Goal: Information Seeking & Learning: Learn about a topic

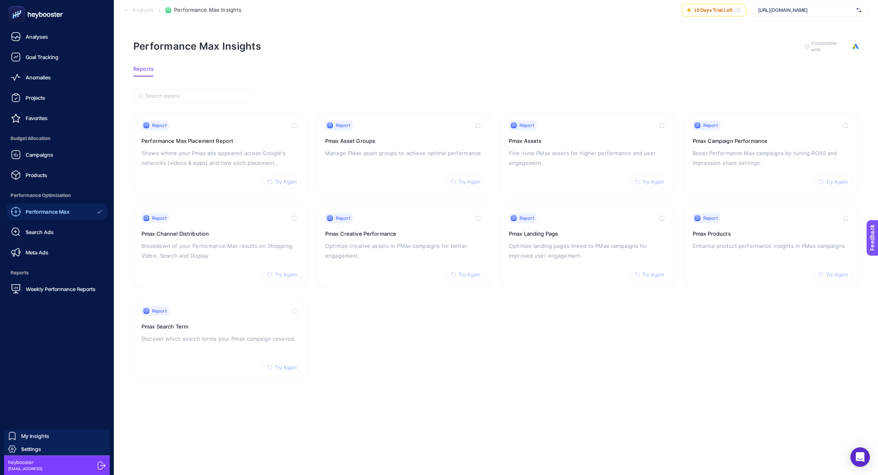
click at [26, 164] on div "Campaigns Products" at bounding box center [57, 164] width 101 height 37
click at [27, 158] on div "Campaigns" at bounding box center [32, 155] width 42 height 10
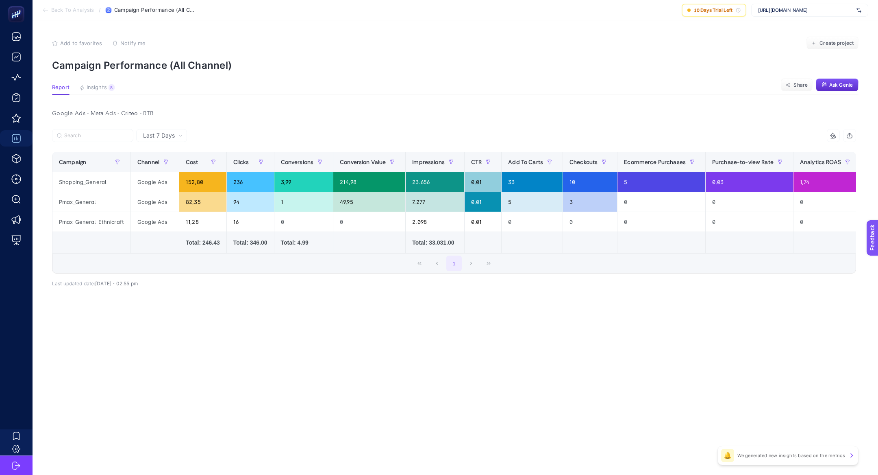
click at [101, 79] on article "Add to favorites false Notify me Create project Campaign Performance (All Chann…" at bounding box center [456, 247] width 846 height 454
click at [101, 84] on span "Insights" at bounding box center [97, 87] width 20 height 7
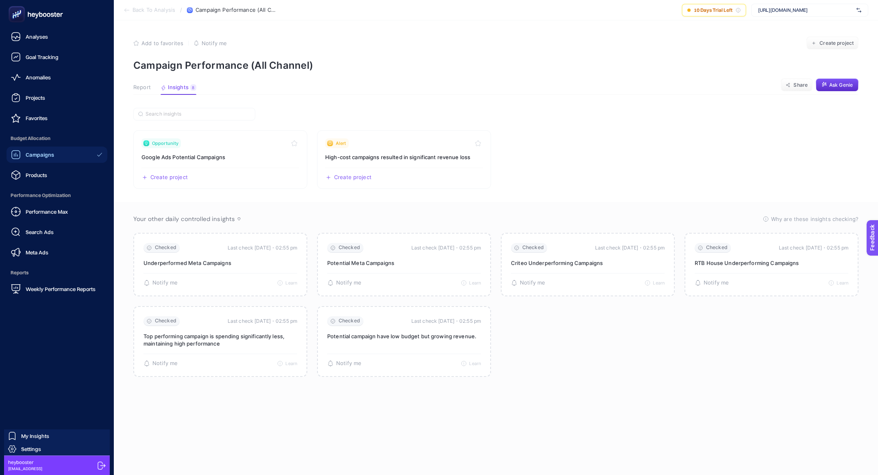
click at [50, 221] on div "Performance Max Search Ads Meta Ads" at bounding box center [57, 231] width 101 height 57
click at [50, 208] on span "Performance Max" at bounding box center [47, 211] width 42 height 7
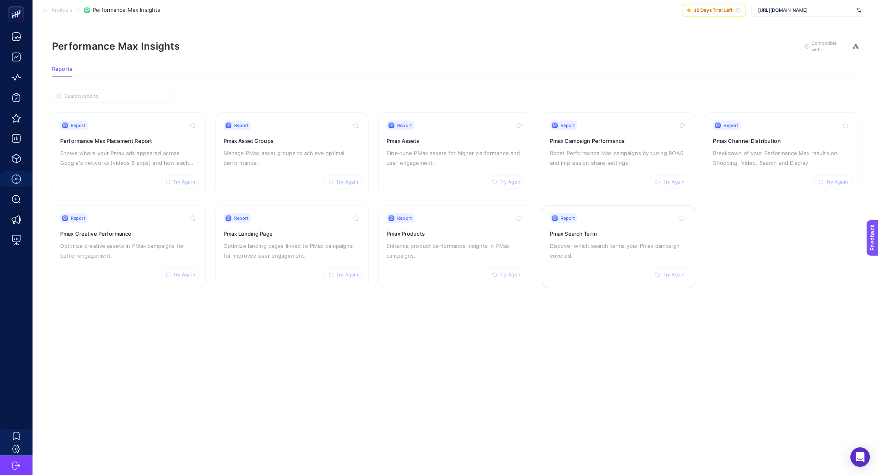
click at [605, 245] on p "Discover which search terms your Pmax campaign covered." at bounding box center [618, 251] width 137 height 20
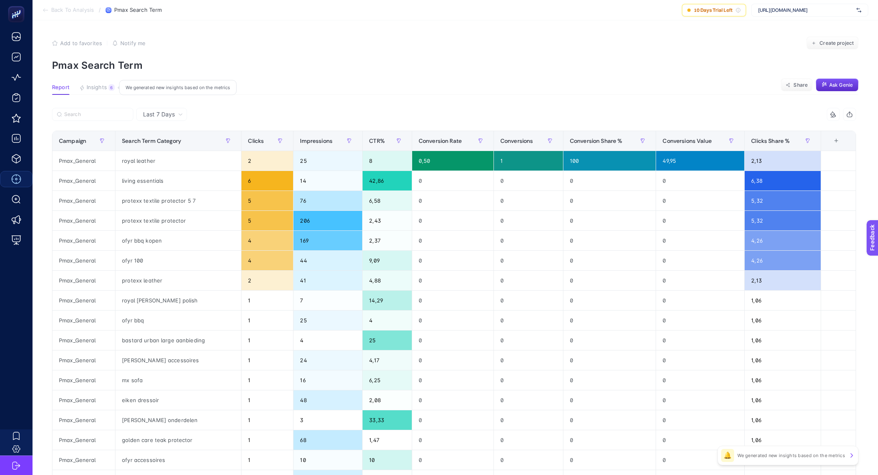
click at [105, 88] on span "Insights" at bounding box center [97, 87] width 20 height 7
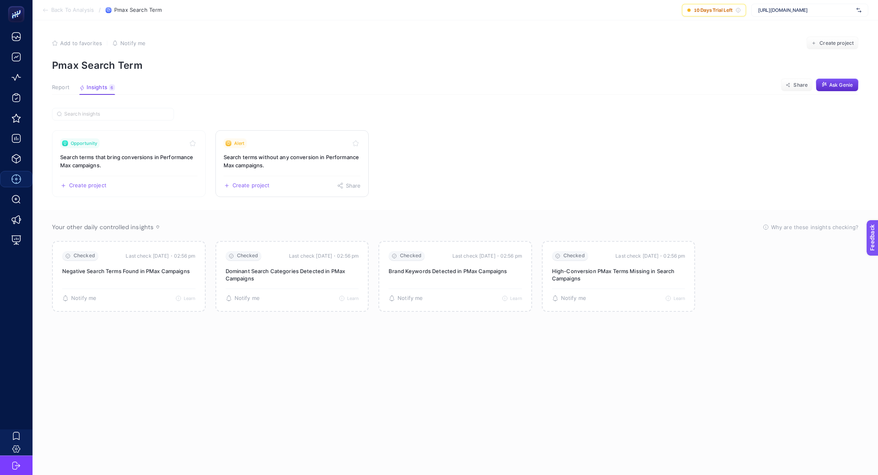
click at [291, 147] on div "Alert" at bounding box center [292, 143] width 137 height 10
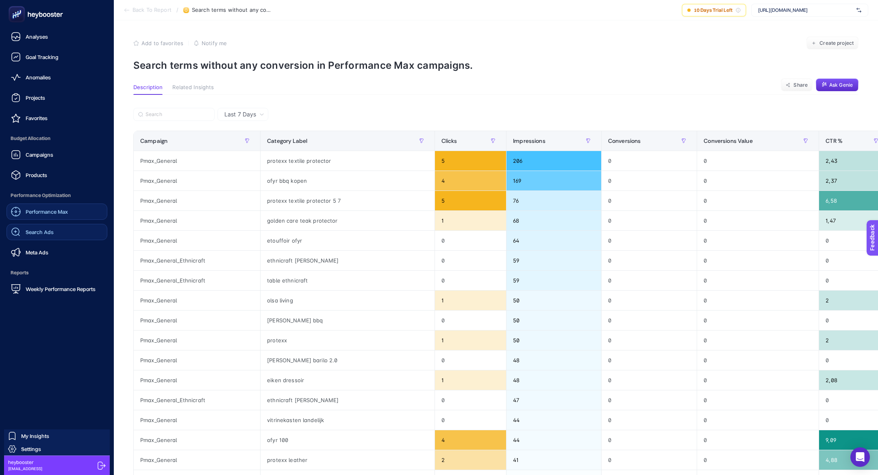
click at [57, 228] on link "Search Ads" at bounding box center [57, 232] width 101 height 16
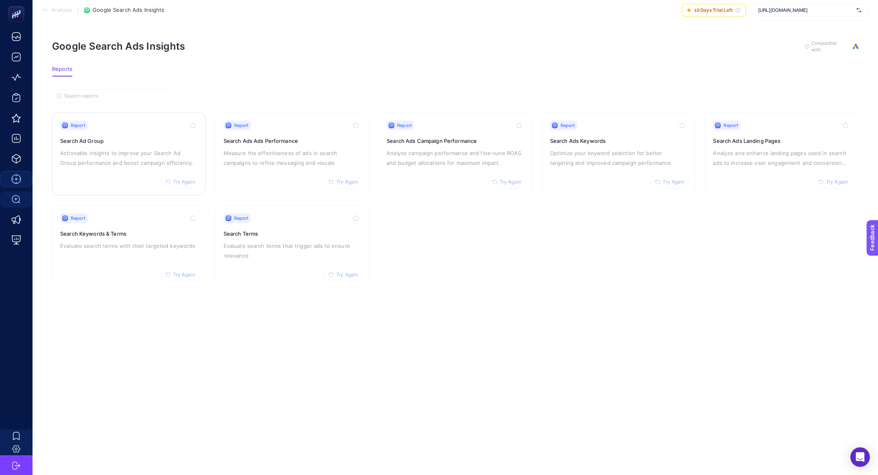
click at [139, 153] on p "Actionable insights to improve your Search Ad Group performance and boost campa…" at bounding box center [128, 158] width 137 height 20
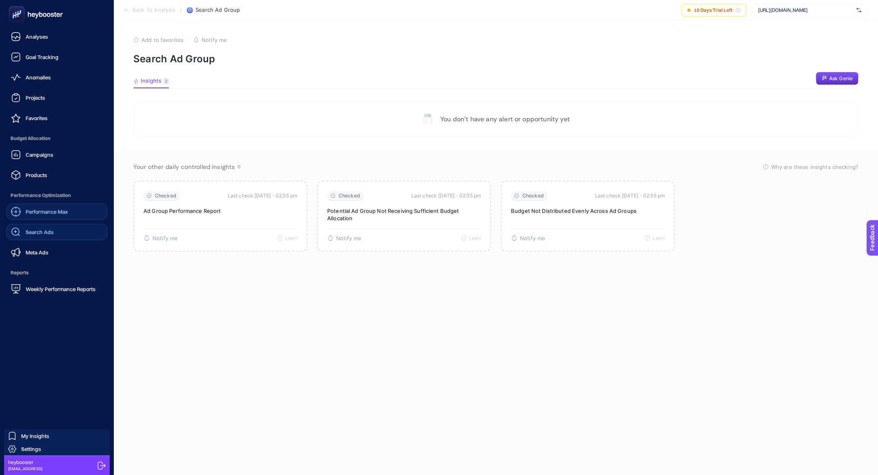
click at [49, 236] on div "Search Ads" at bounding box center [32, 232] width 43 height 10
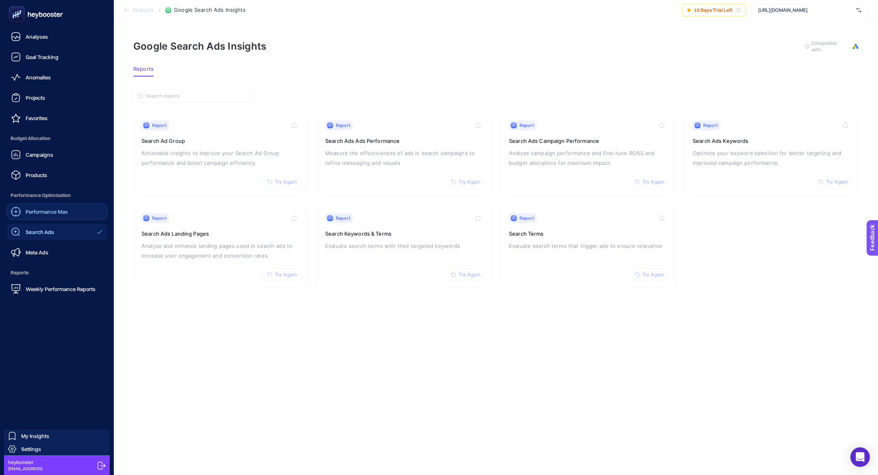
click at [44, 214] on span "Performance Max" at bounding box center [47, 211] width 42 height 7
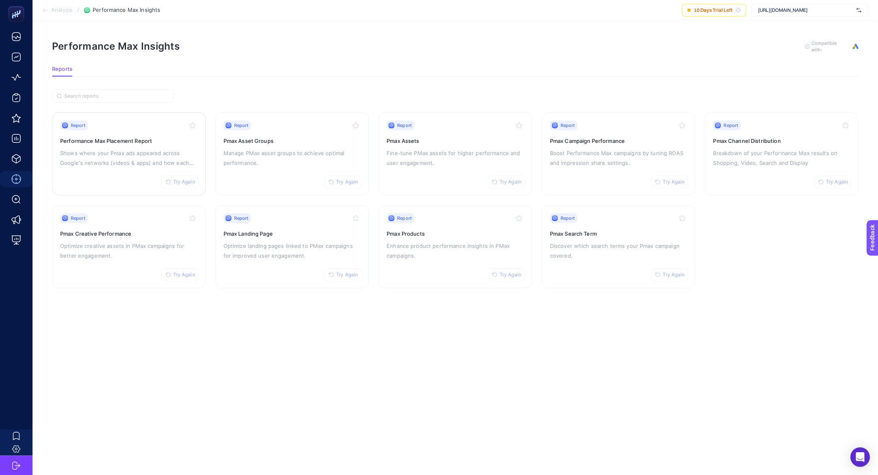
click at [120, 159] on p "Shows where your Pmax ads appeared across Google's networks (videos & apps) and…" at bounding box center [128, 158] width 137 height 20
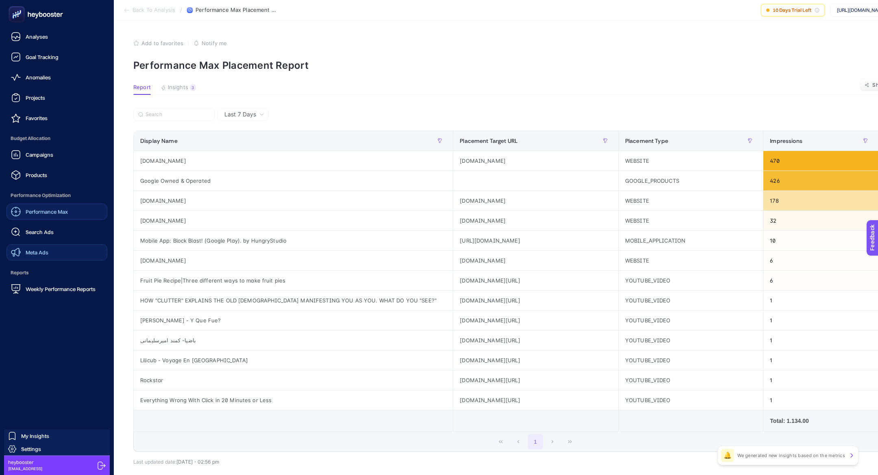
click at [50, 251] on link "Meta Ads" at bounding box center [57, 252] width 101 height 16
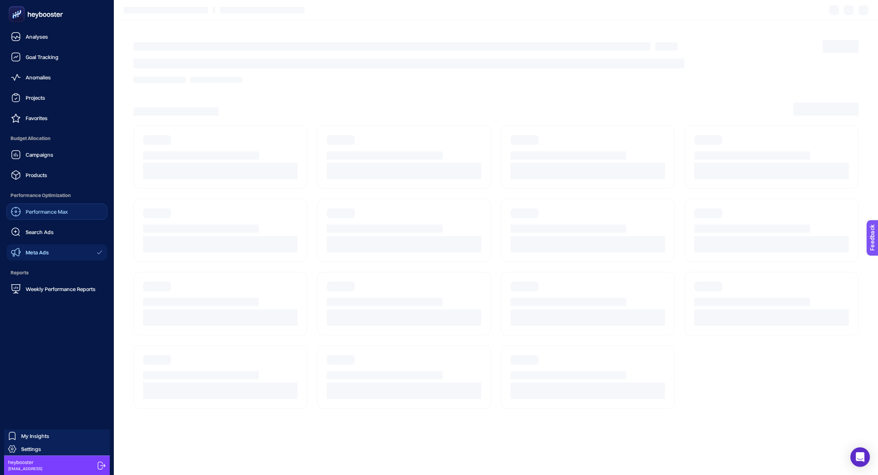
click at [49, 208] on span "Performance Max" at bounding box center [47, 211] width 42 height 7
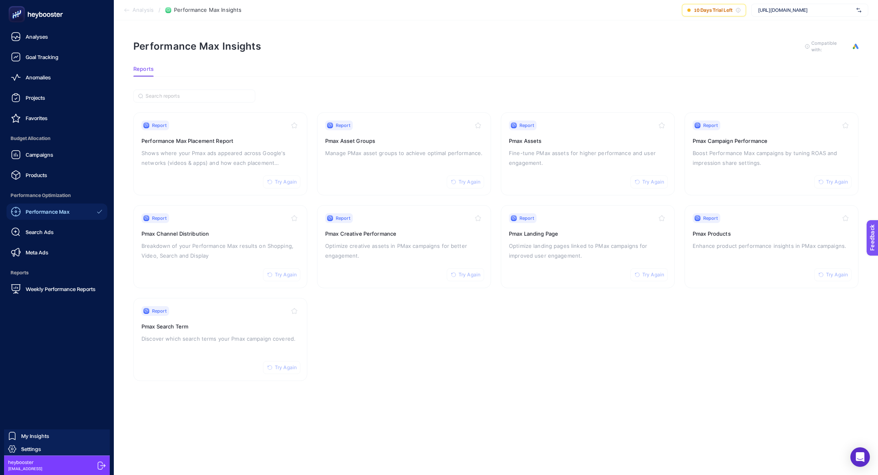
click at [64, 213] on span "Performance Max" at bounding box center [48, 211] width 44 height 7
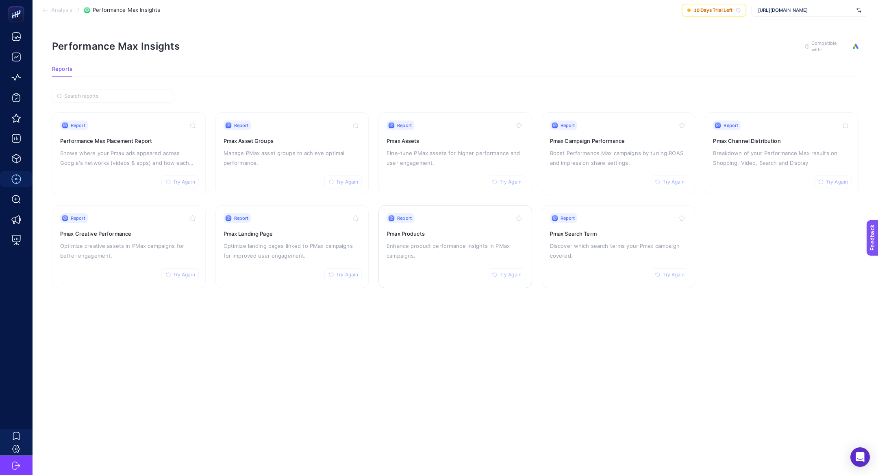
click at [479, 246] on p "Enhance product performance insights in PMax campaigns." at bounding box center [455, 251] width 137 height 20
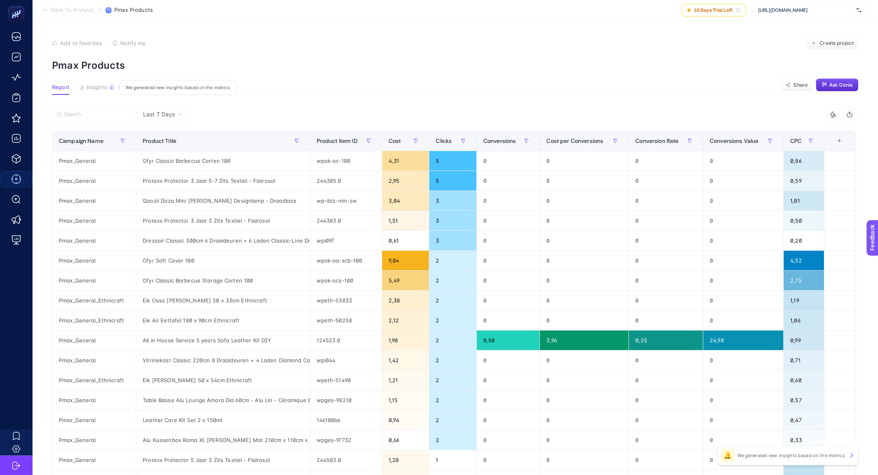
click at [107, 92] on button "Insights 4 We generated new insights based on the metrics" at bounding box center [96, 89] width 35 height 11
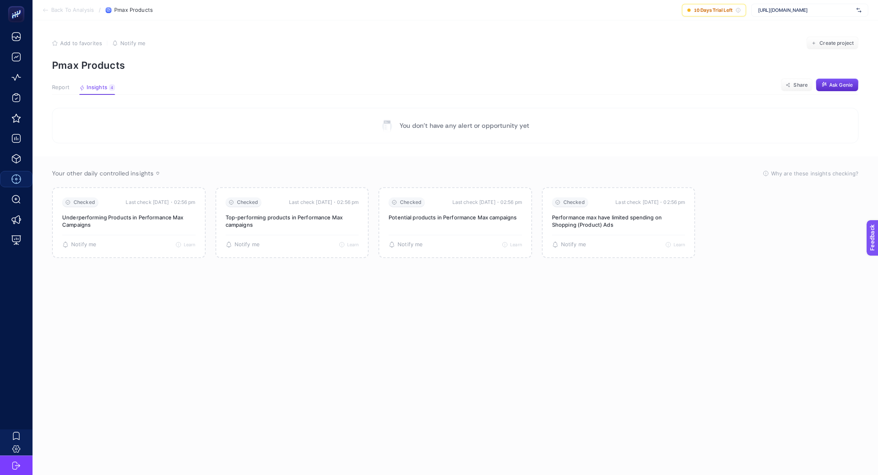
click at [59, 92] on button "Report" at bounding box center [60, 89] width 17 height 11
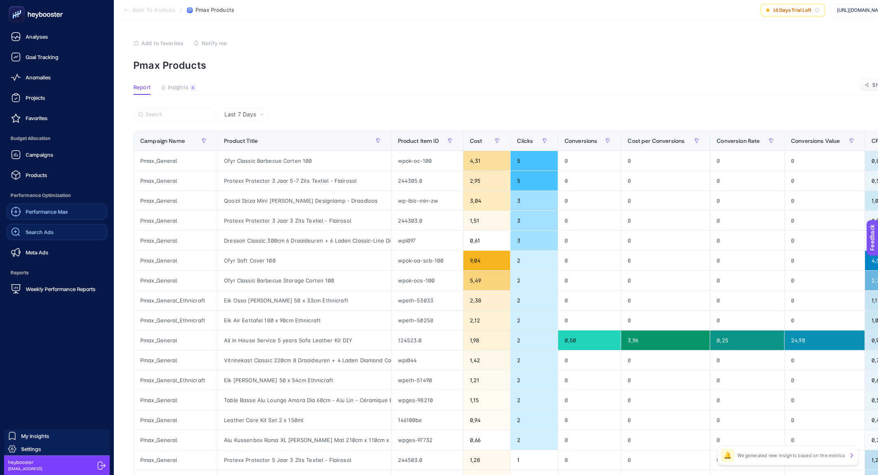
click at [63, 225] on link "Search Ads" at bounding box center [57, 232] width 101 height 16
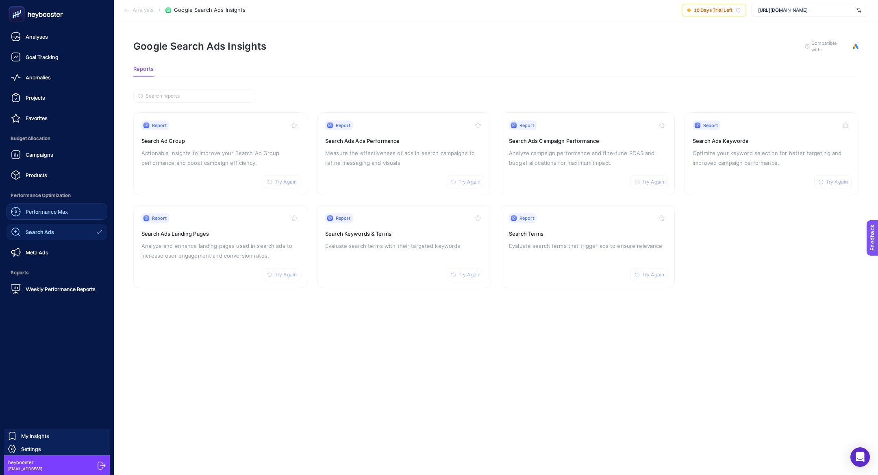
click at [37, 213] on span "Performance Max" at bounding box center [47, 211] width 42 height 7
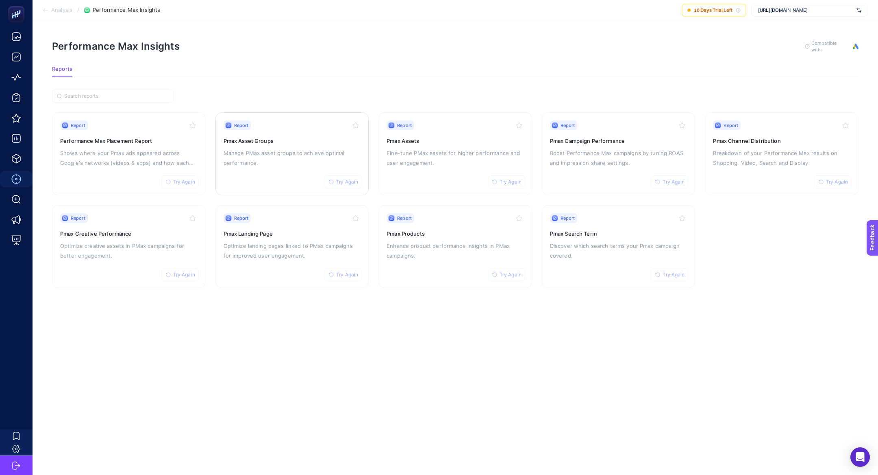
click at [251, 170] on div "Report Try Again Pmax Asset Groups Manage PMax asset groups to achieve optimal …" at bounding box center [292, 153] width 137 height 67
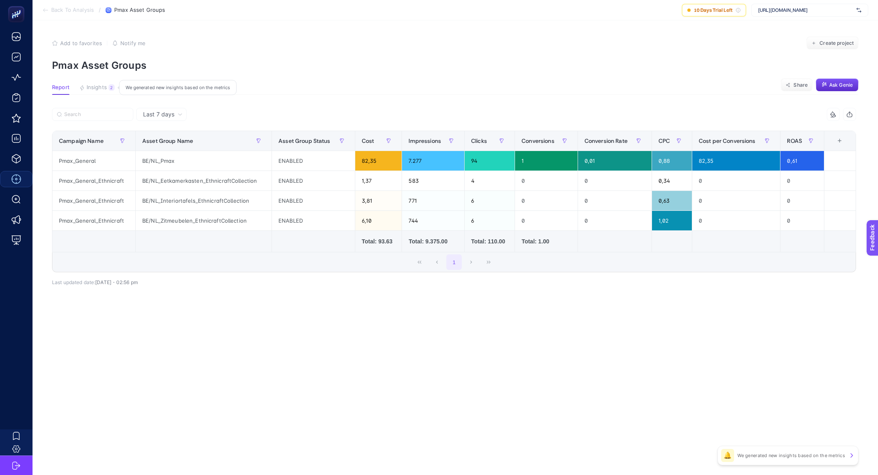
click at [94, 88] on span "Insights" at bounding box center [97, 87] width 20 height 7
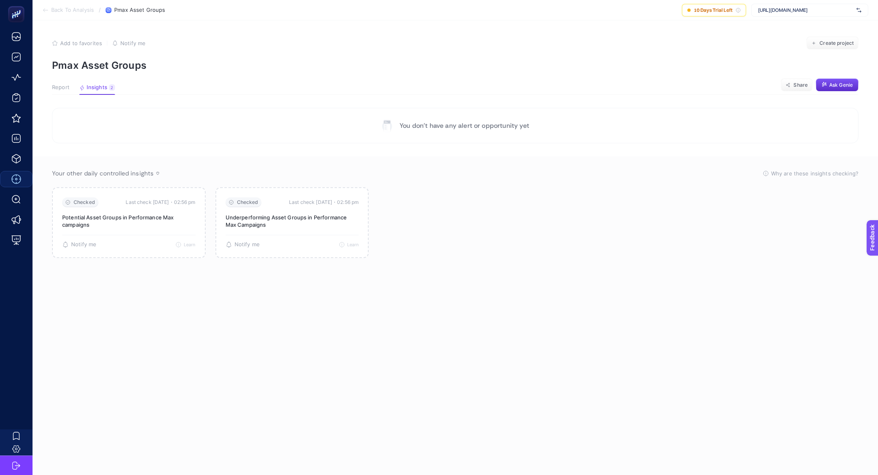
click at [61, 89] on span "Report" at bounding box center [60, 87] width 17 height 7
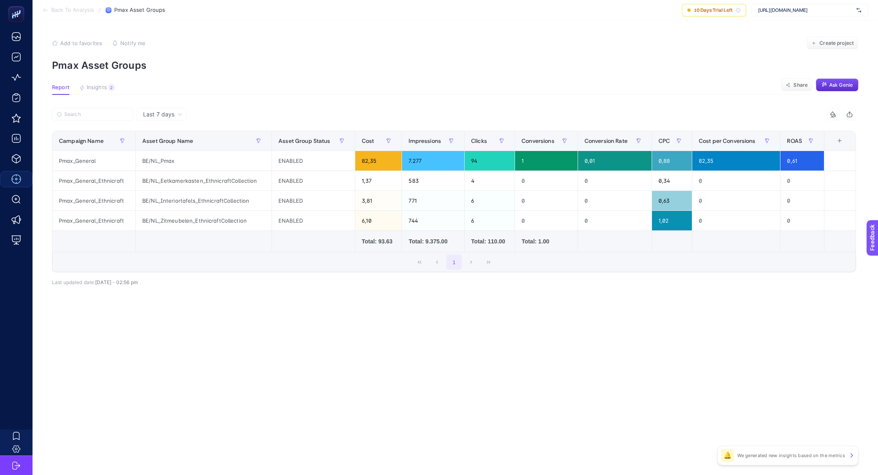
click at [166, 110] on span "Last 7 days" at bounding box center [158, 114] width 31 height 8
click at [144, 146] on li "Last 30 days" at bounding box center [162, 146] width 46 height 15
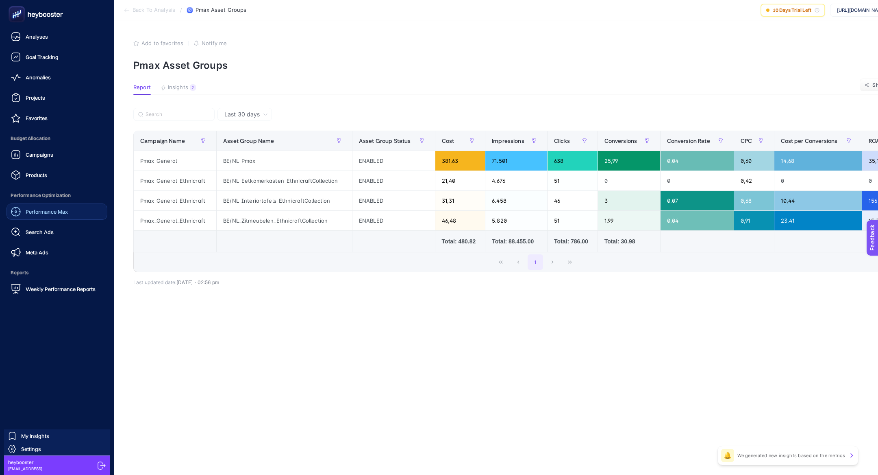
click at [33, 240] on div "Performance Max Search Ads Meta Ads" at bounding box center [57, 231] width 101 height 57
click at [32, 214] on span "Performance Max" at bounding box center [47, 211] width 42 height 7
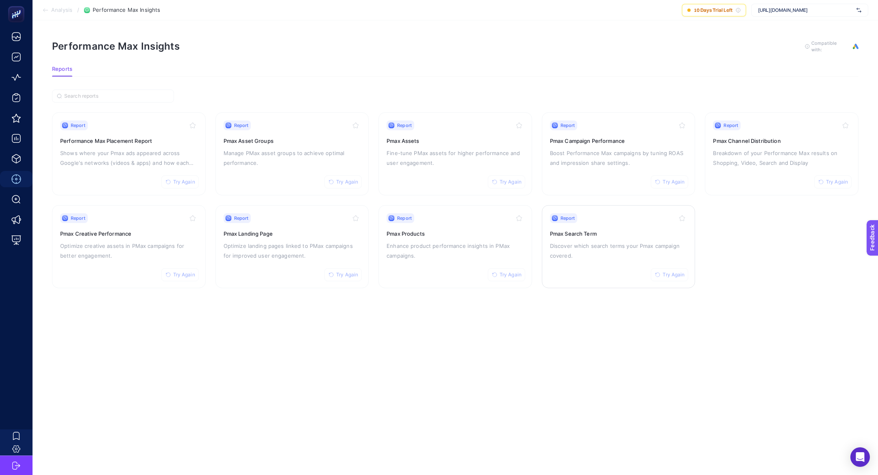
click at [584, 223] on div "Report Try Again Pmax Search Term Discover which search terms your Pmax campaig…" at bounding box center [618, 246] width 137 height 67
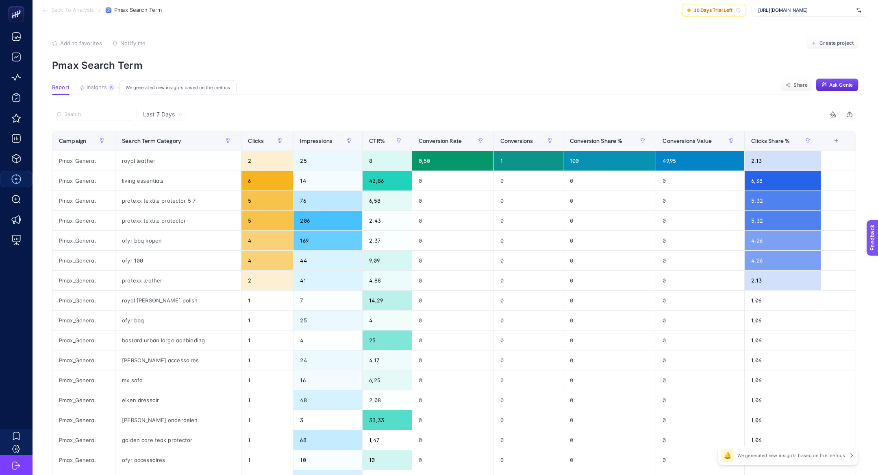
click at [92, 89] on span "Insights" at bounding box center [97, 87] width 20 height 7
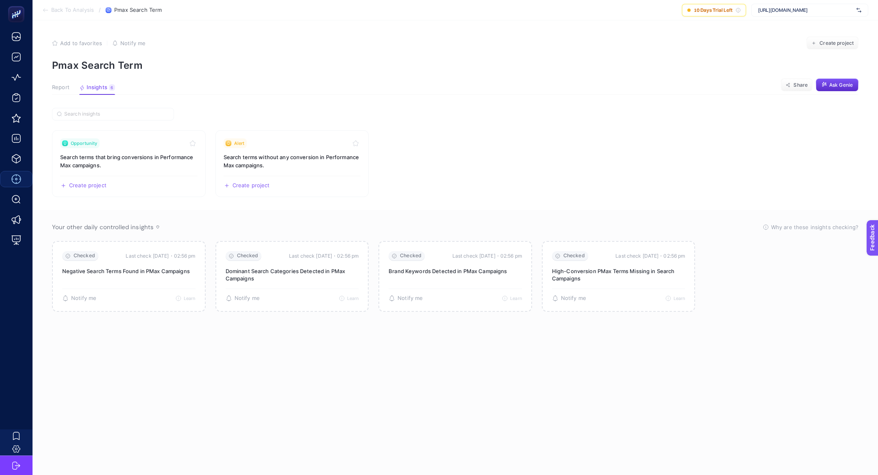
click at [54, 89] on span "Report" at bounding box center [60, 87] width 17 height 7
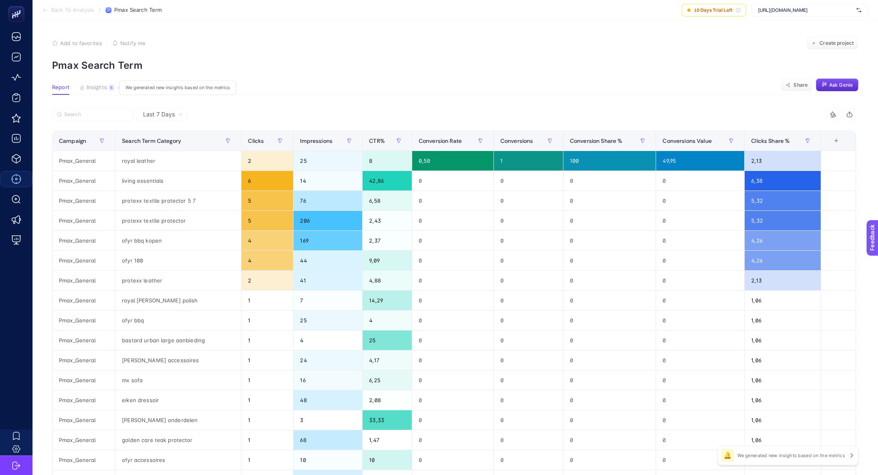
click at [91, 89] on span "Insights" at bounding box center [97, 87] width 20 height 7
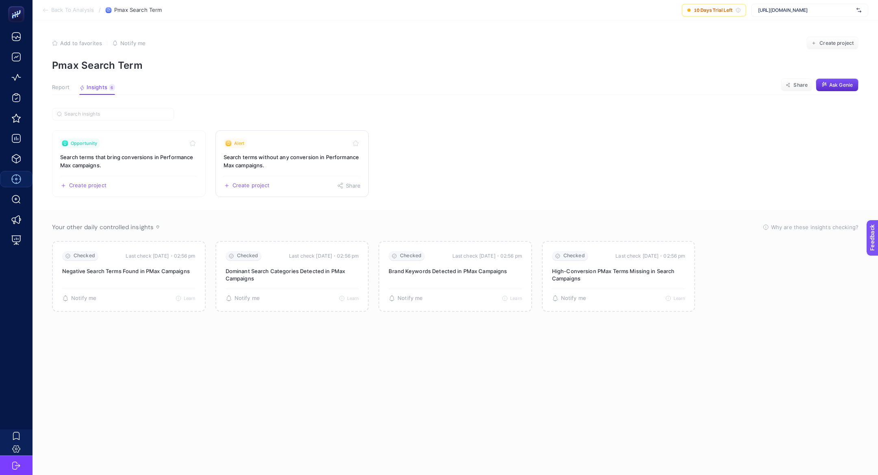
click at [272, 158] on h3 "Search terms without any conversion in Performance Max campaigns." at bounding box center [292, 161] width 137 height 16
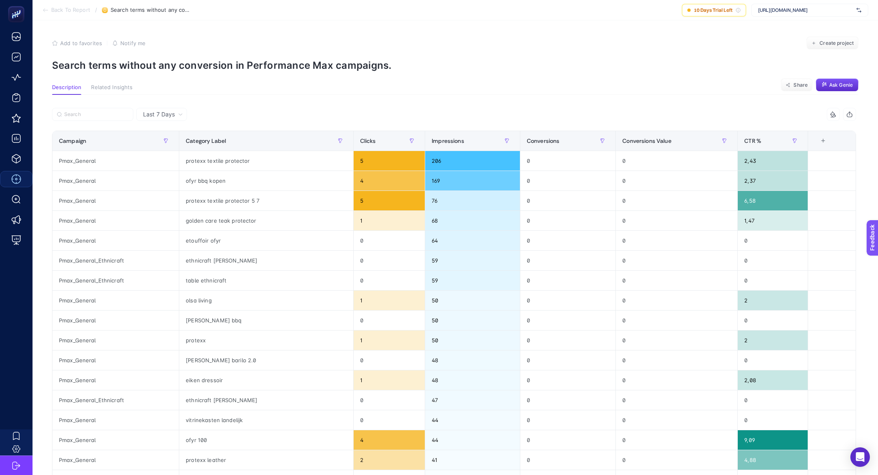
click at [137, 63] on p "Search terms without any conversion in Performance Max campaigns." at bounding box center [455, 65] width 807 height 12
click at [137, 62] on p "Search terms without any conversion in Performance Max campaigns." at bounding box center [455, 65] width 807 height 12
click at [140, 68] on p "Search terms without any conversion in Performance Max campaigns." at bounding box center [455, 65] width 807 height 12
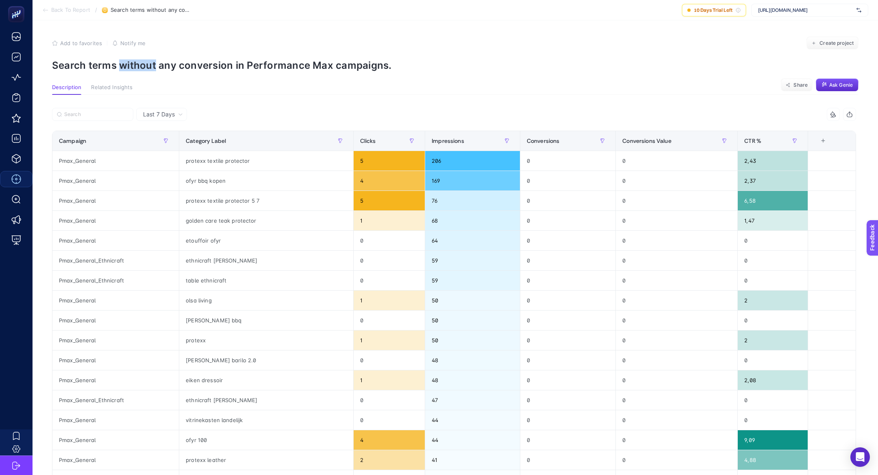
click at [140, 68] on p "Search terms without any conversion in Performance Max campaigns." at bounding box center [455, 65] width 807 height 12
copy article "Search terms without any conversion in Performance Max campaigns."
click at [54, 7] on span "Back To Report" at bounding box center [70, 10] width 39 height 7
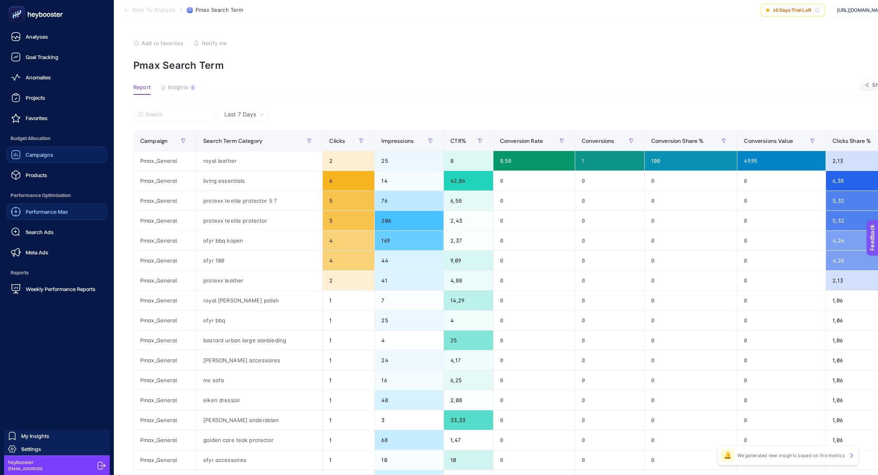
click at [34, 159] on div "Campaigns" at bounding box center [32, 155] width 42 height 10
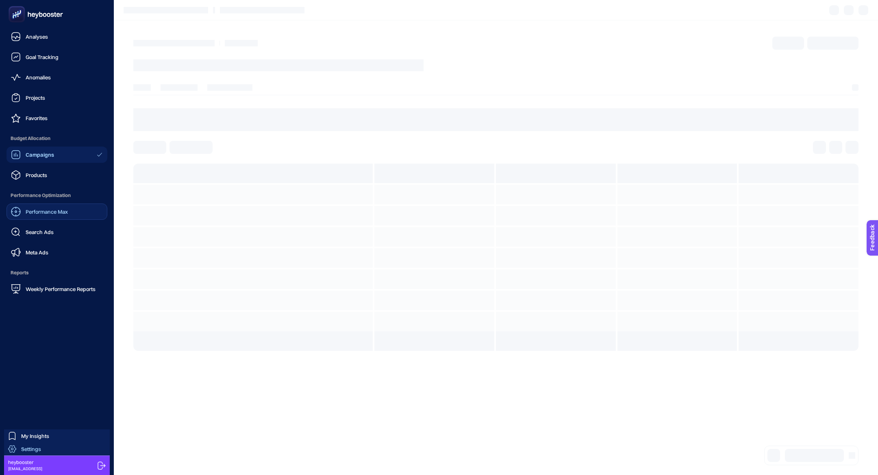
click at [35, 447] on span "Settings" at bounding box center [31, 448] width 20 height 7
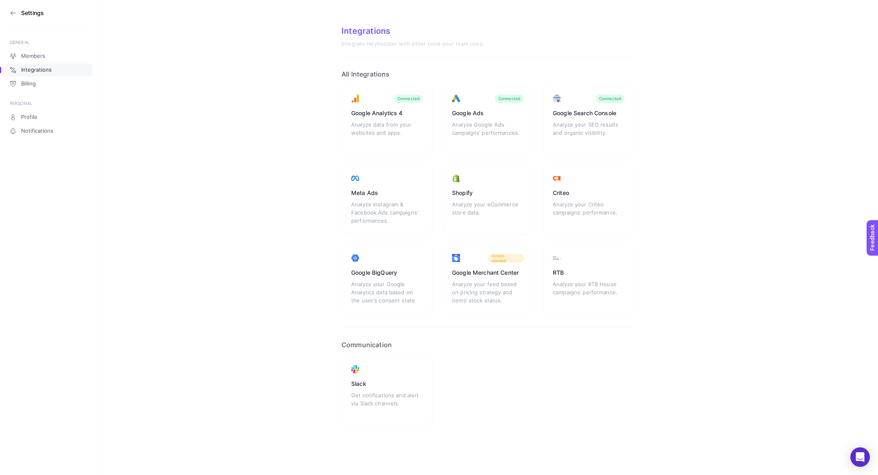
click at [12, 14] on icon at bounding box center [13, 13] width 7 height 7
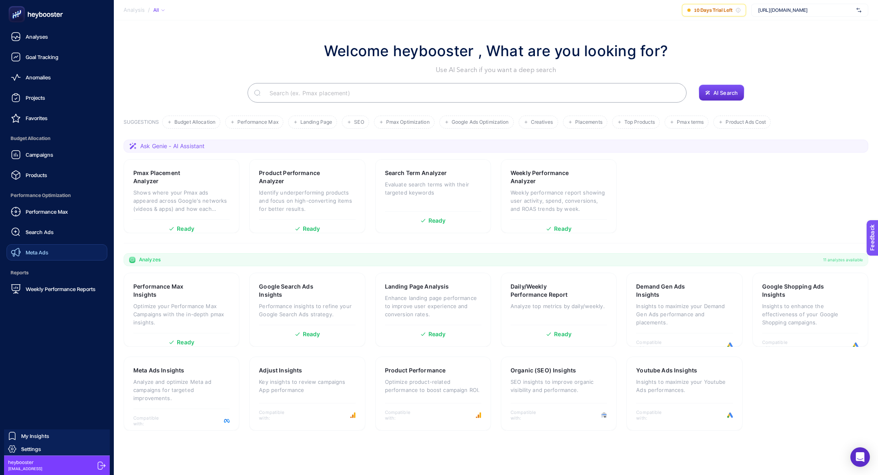
click at [57, 250] on link "Meta Ads" at bounding box center [57, 252] width 101 height 16
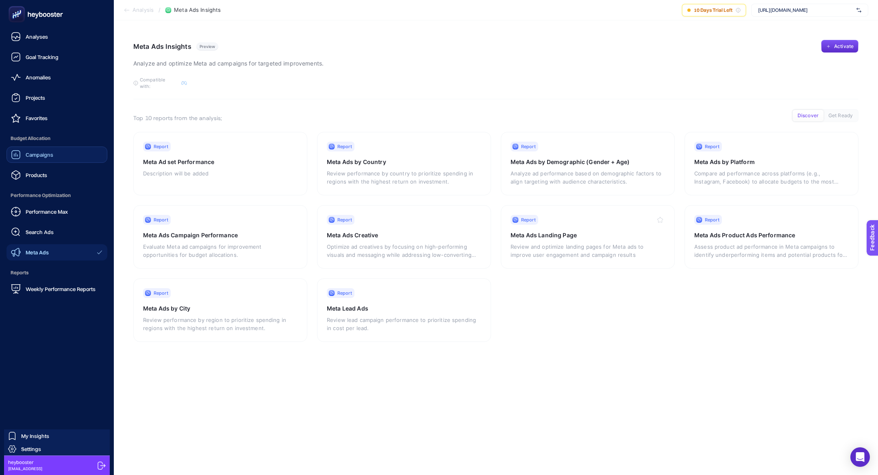
click at [50, 159] on div "Campaigns" at bounding box center [32, 155] width 42 height 10
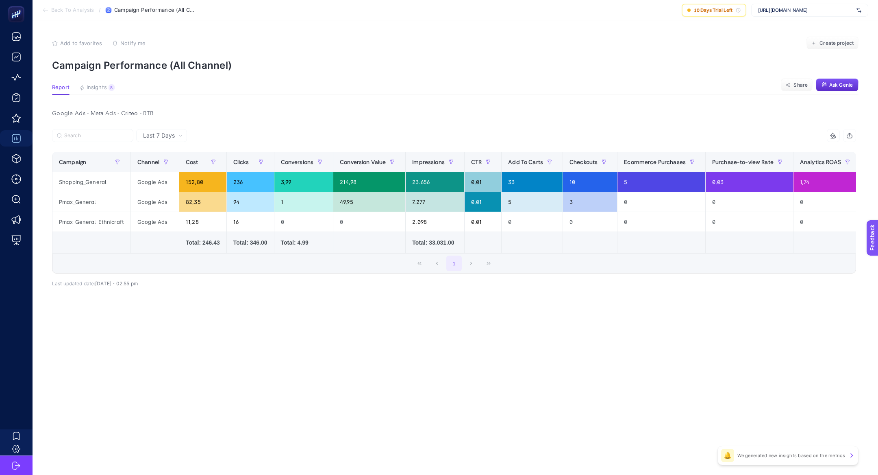
click at [117, 91] on section "Report Insights 8 We generated new insights based on the metrics Share Ask [PER…" at bounding box center [455, 89] width 807 height 11
click at [109, 90] on button "Insights 8 We generated new insights based on the metrics" at bounding box center [96, 89] width 35 height 11
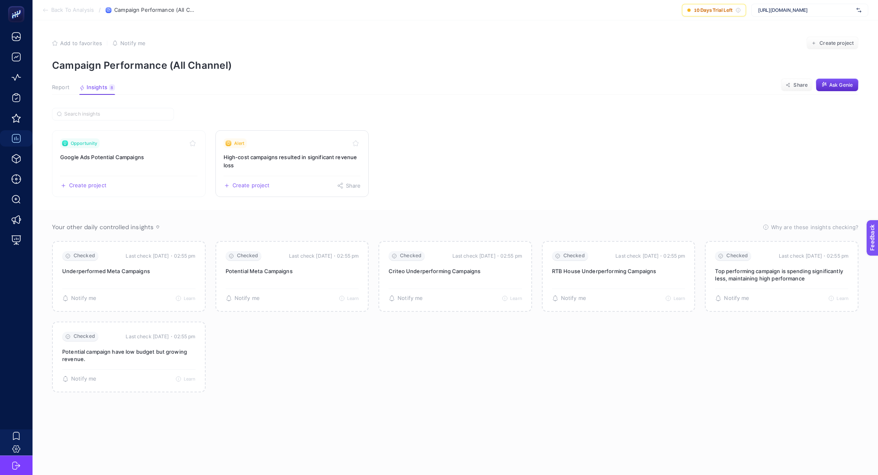
click at [258, 156] on h3 "High-cost campaigns resulted in significant revenue loss" at bounding box center [292, 161] width 137 height 16
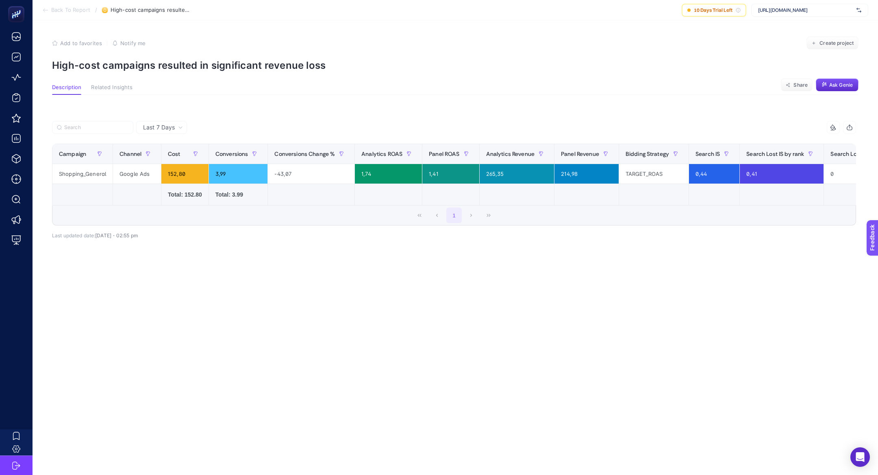
click at [165, 126] on span "Last 7 Days" at bounding box center [159, 127] width 32 height 8
click at [173, 153] on ul "Last 7 Days" at bounding box center [162, 144] width 50 height 19
click at [164, 123] on span "Last 7 Days" at bounding box center [159, 127] width 32 height 8
click at [165, 143] on li "Last 7 Days" at bounding box center [162, 144] width 46 height 15
click at [63, 1] on section "Back To Report / High-cost campaigns resulted in significant revenue loss 10 Da…" at bounding box center [456, 10] width 846 height 20
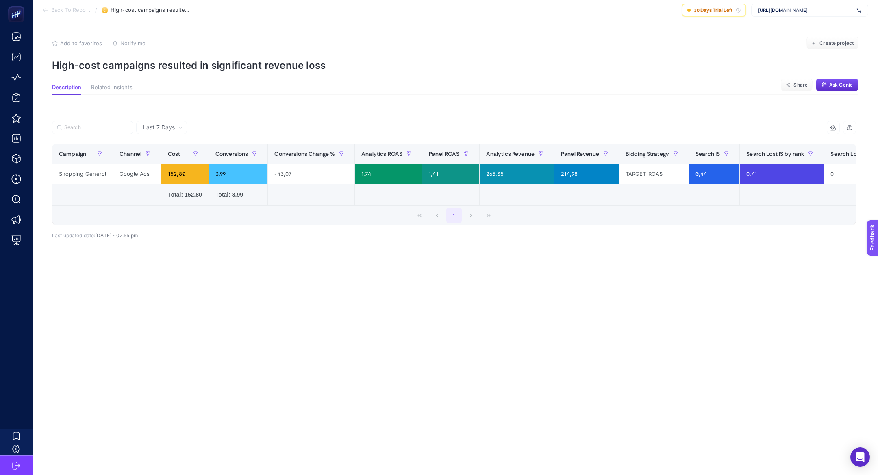
click at [63, 9] on span "Back To Report" at bounding box center [70, 10] width 39 height 7
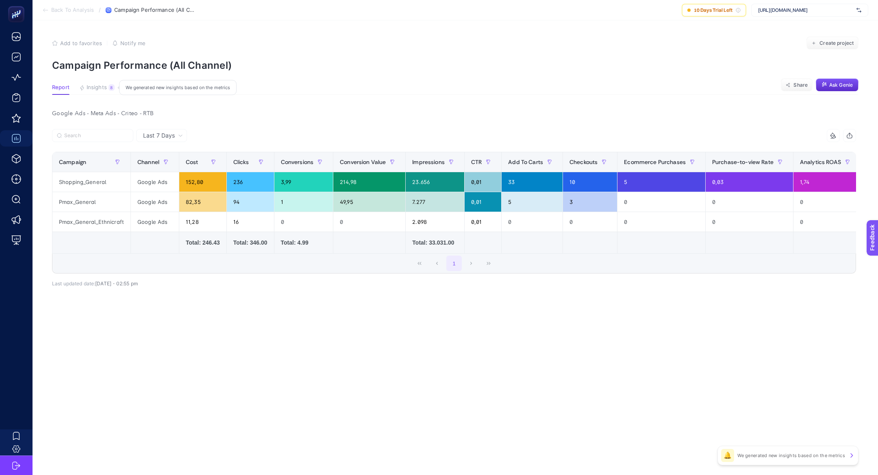
click at [99, 84] on span "Insights" at bounding box center [97, 87] width 20 height 7
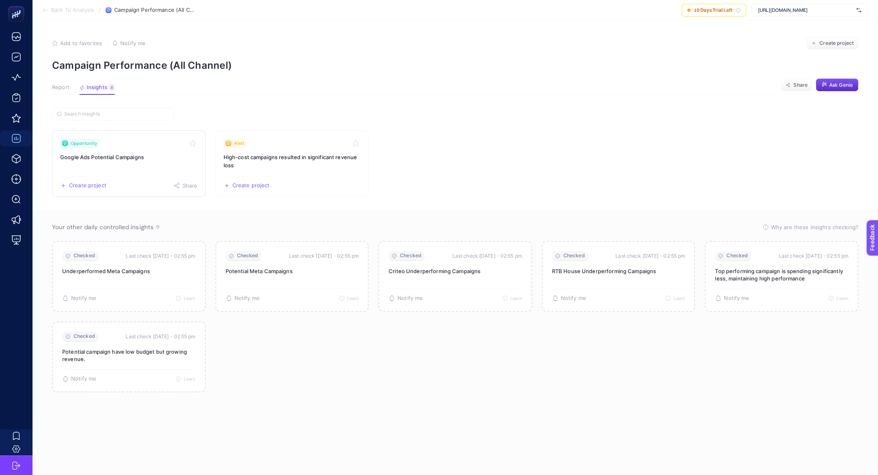
click at [132, 154] on h3 "Google Ads Potential Campaigns" at bounding box center [128, 157] width 137 height 8
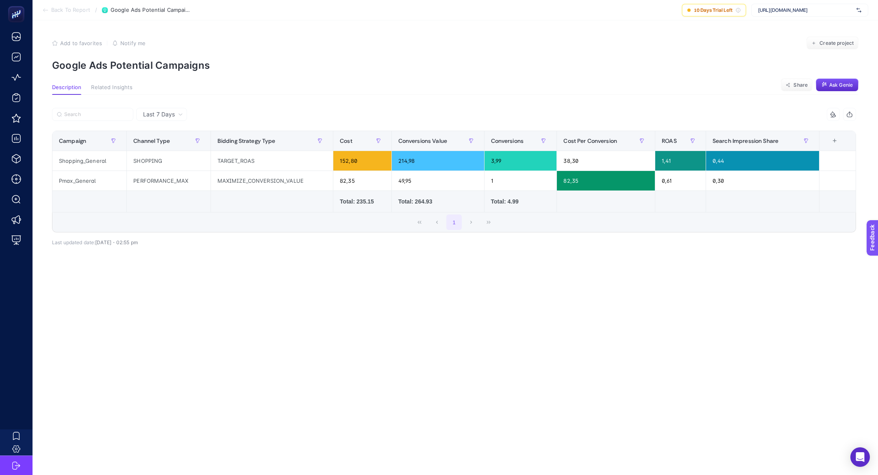
click at [115, 67] on p "Google Ads Potential Campaigns" at bounding box center [455, 65] width 807 height 12
copy article "Google Ads Potential Campaigns"
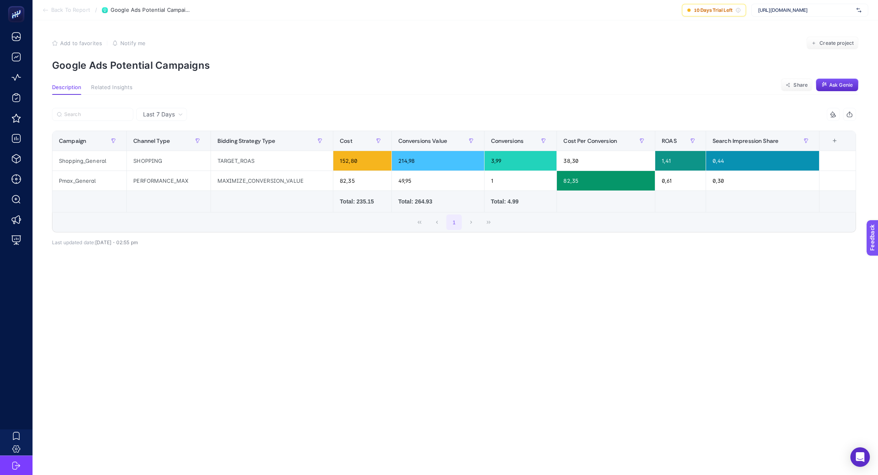
click at [166, 68] on p "Google Ads Potential Campaigns" at bounding box center [455, 65] width 807 height 12
copy article "Google Ads Potential Campaigns"
